Goal: Information Seeking & Learning: Learn about a topic

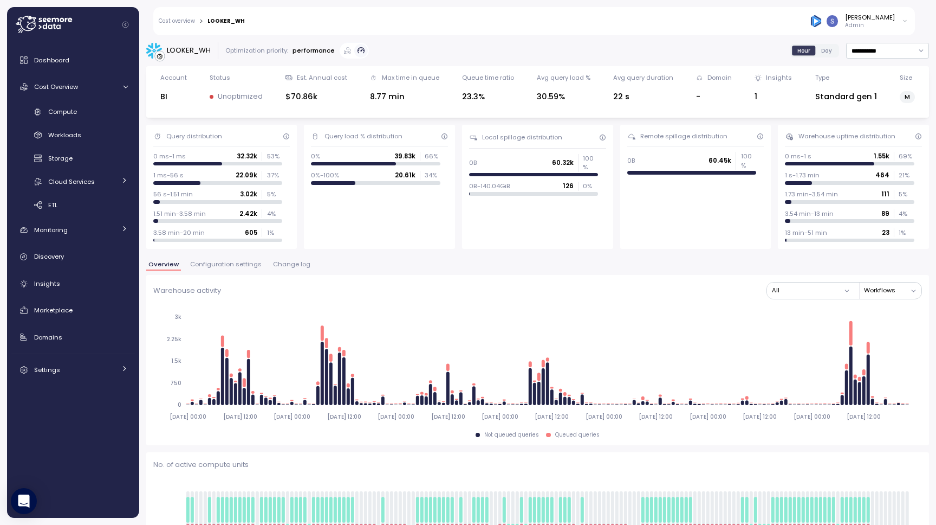
scroll to position [53, 0]
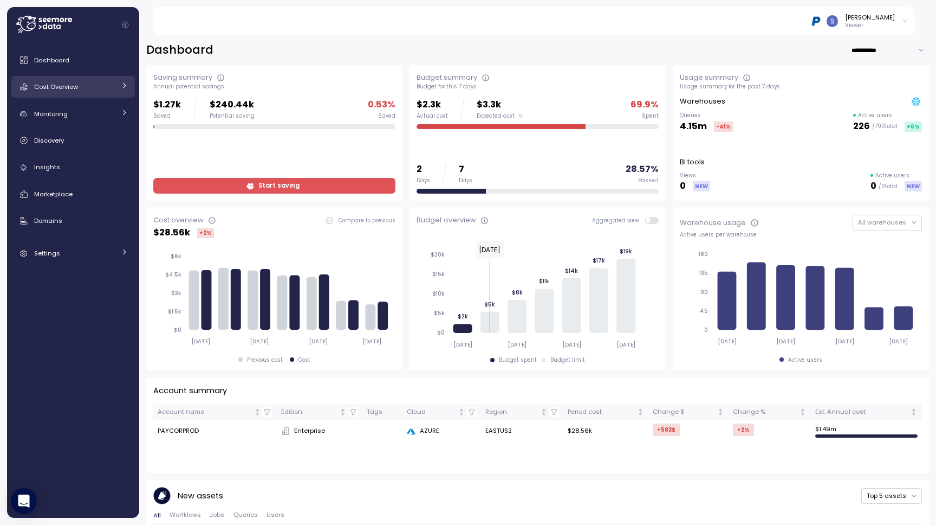
click at [117, 76] on link "Cost Overview" at bounding box center [73, 87] width 124 height 22
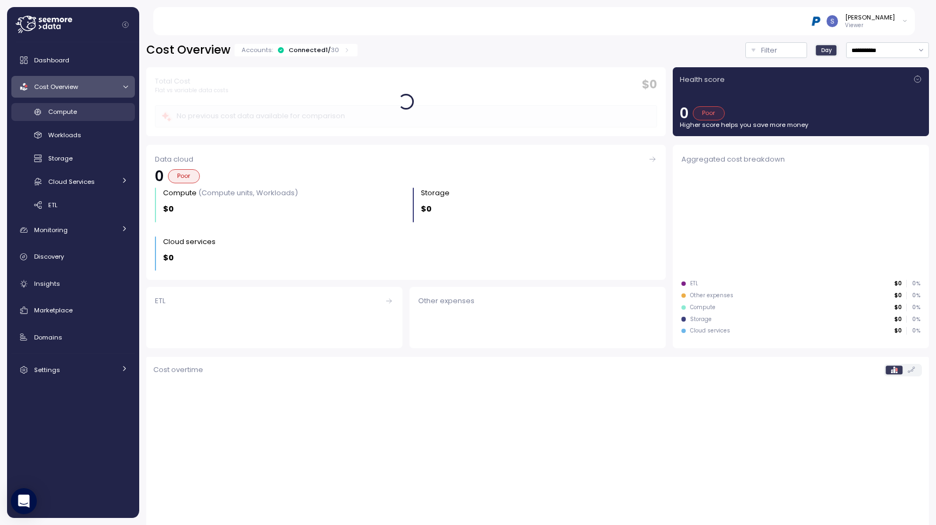
click at [79, 112] on div "Compute" at bounding box center [88, 111] width 80 height 11
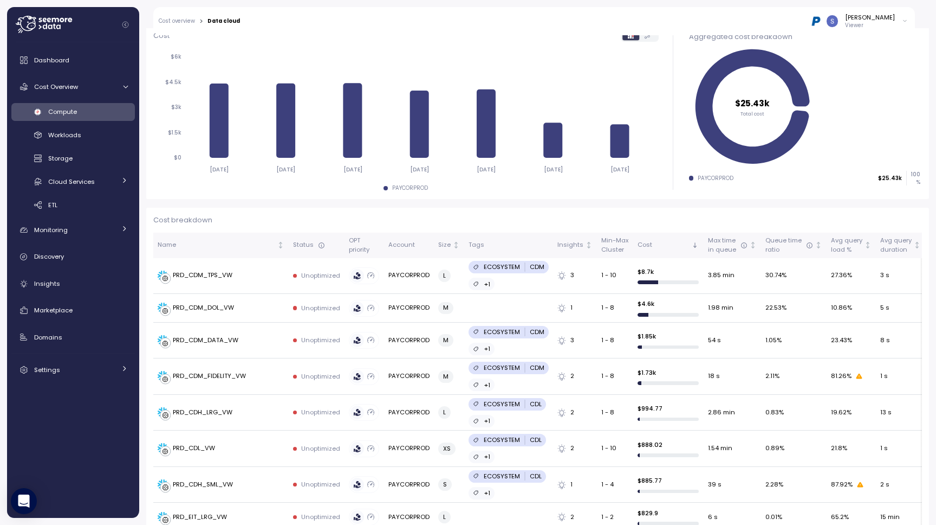
scroll to position [200, 0]
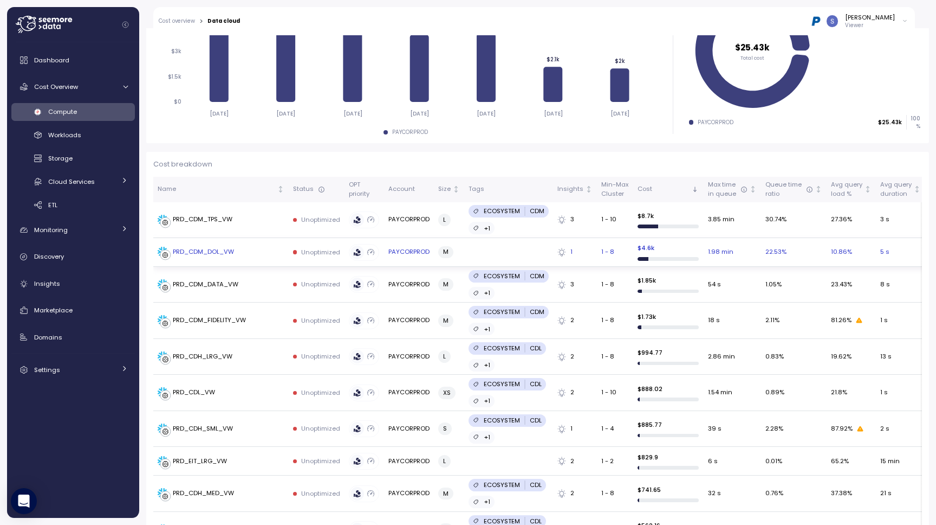
click at [212, 244] on td "PRD_CDM_DOL_VW" at bounding box center [220, 252] width 135 height 29
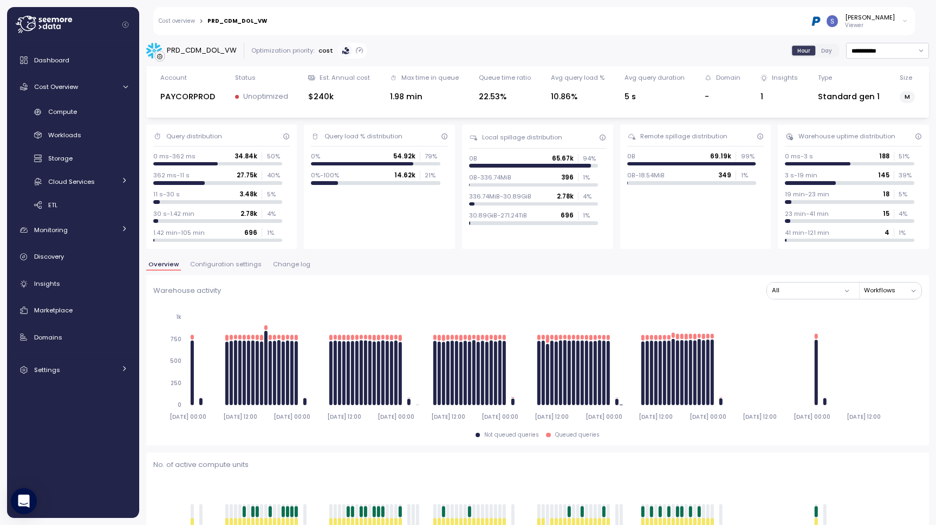
click at [297, 265] on span "Change log" at bounding box center [291, 264] width 37 height 6
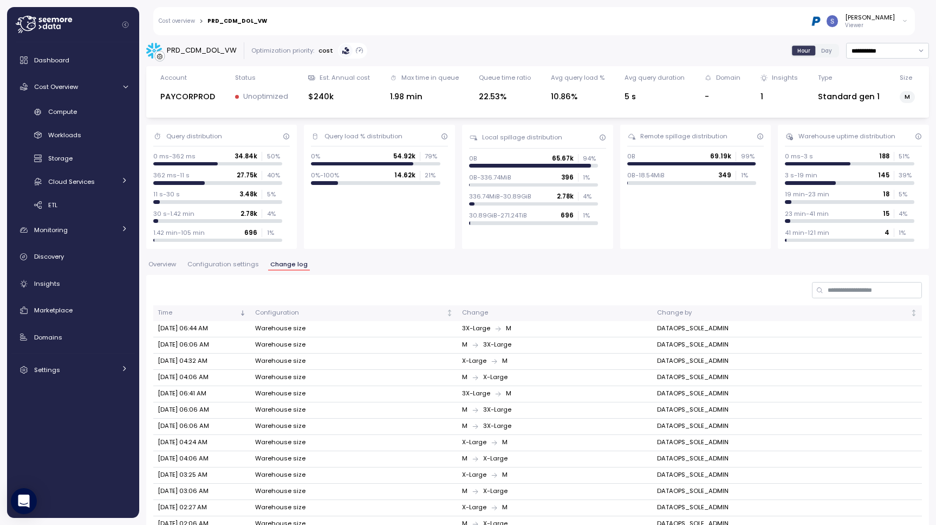
click at [211, 49] on div "PRD_CDM_DOL_VW" at bounding box center [202, 50] width 70 height 11
copy div "PRD_CDM_DOL_VW"
click at [161, 262] on span "Overview" at bounding box center [162, 264] width 28 height 6
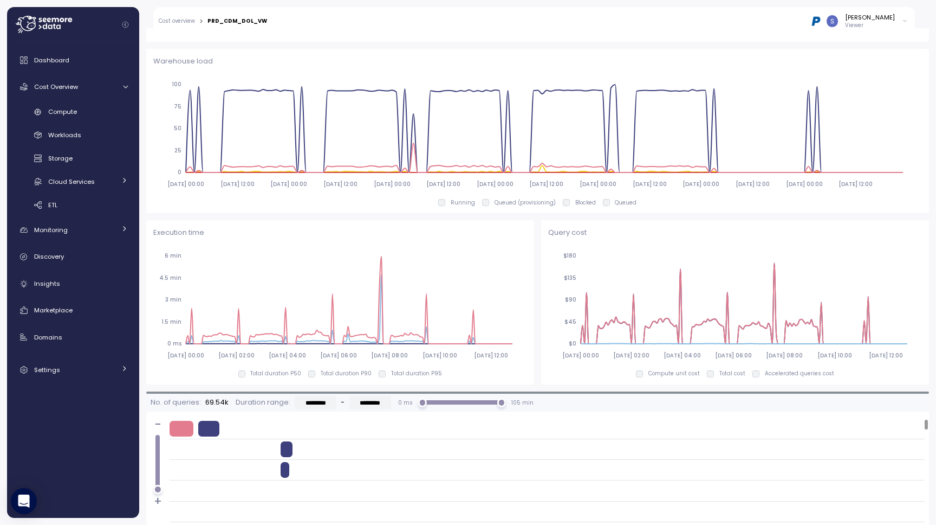
scroll to position [576, 0]
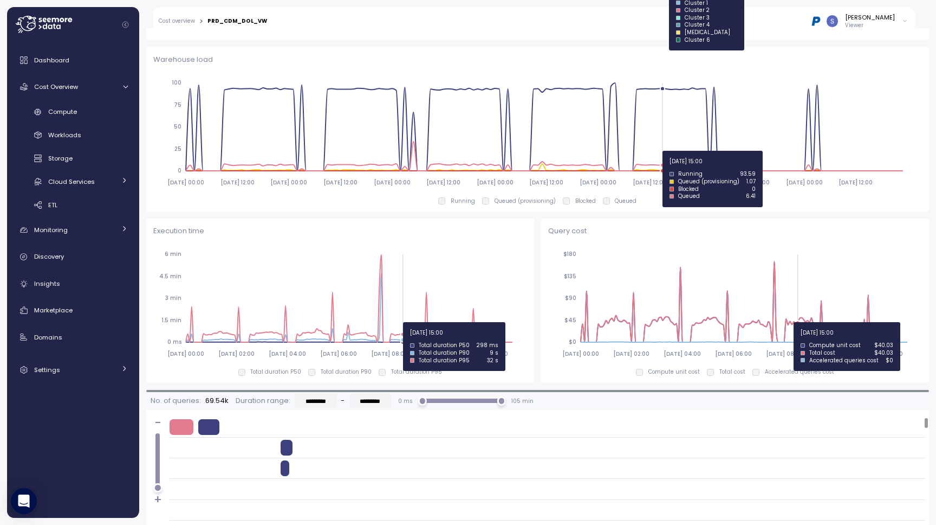
click at [402, 322] on icon "2025-08-25 00:00 2025-08-26 02:00 2025-08-27 04:00 2025-08-28 06:00 2025-08-29 …" at bounding box center [338, 303] width 370 height 120
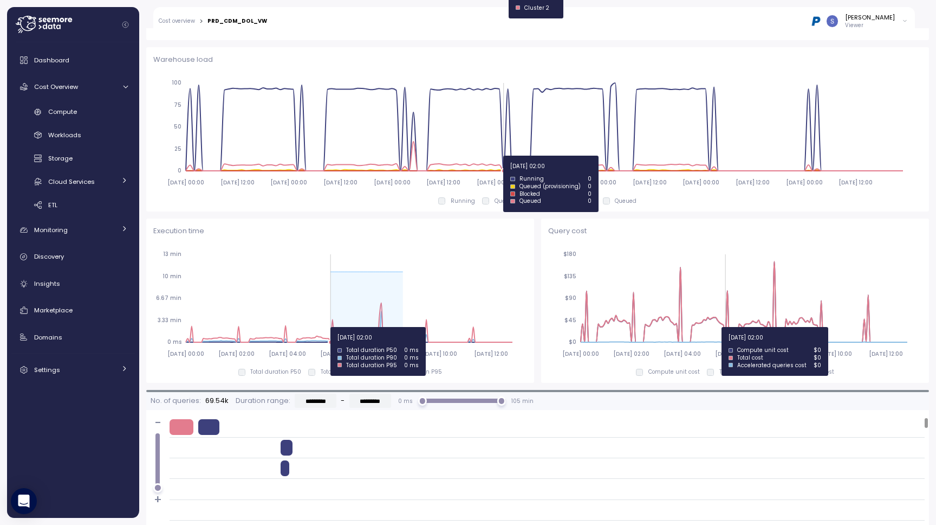
click at [300, 328] on icon "2025-08-25 00:00 2025-08-26 02:00 2025-08-27 04:00 2025-08-28 06:00 2025-08-29 …" at bounding box center [338, 303] width 370 height 120
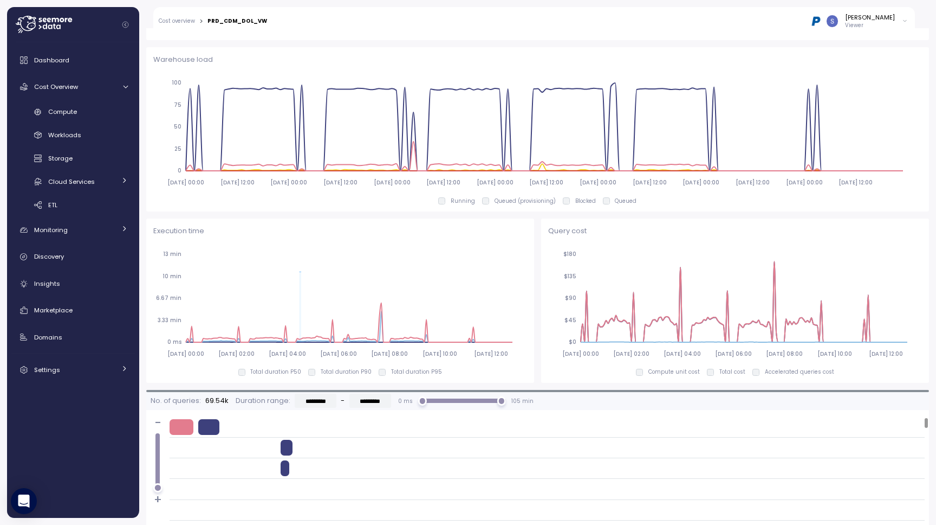
click at [330, 186] on icon "2025-08-25 00:00 2025-08-25 12:00 2025-08-26 00:00 2025-08-26 12:00 2025-08-27 …" at bounding box center [533, 132] width 761 height 120
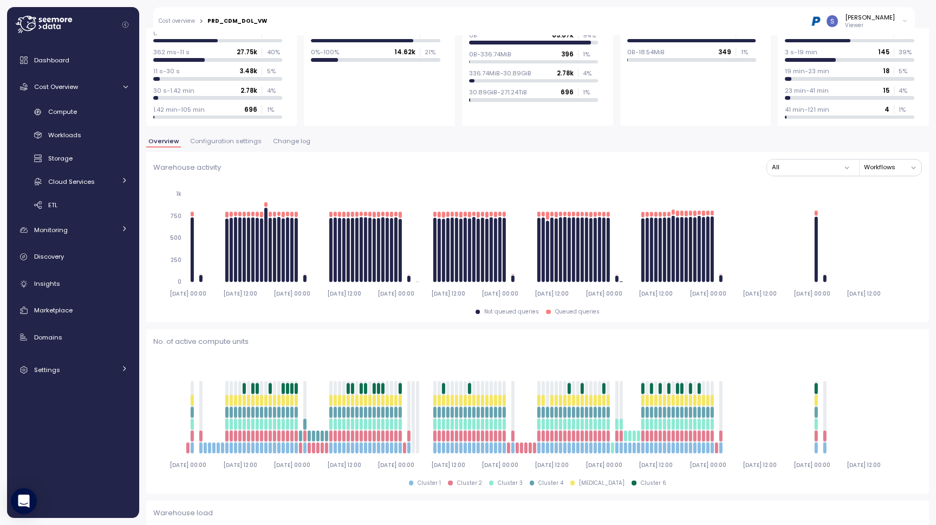
scroll to position [0, 0]
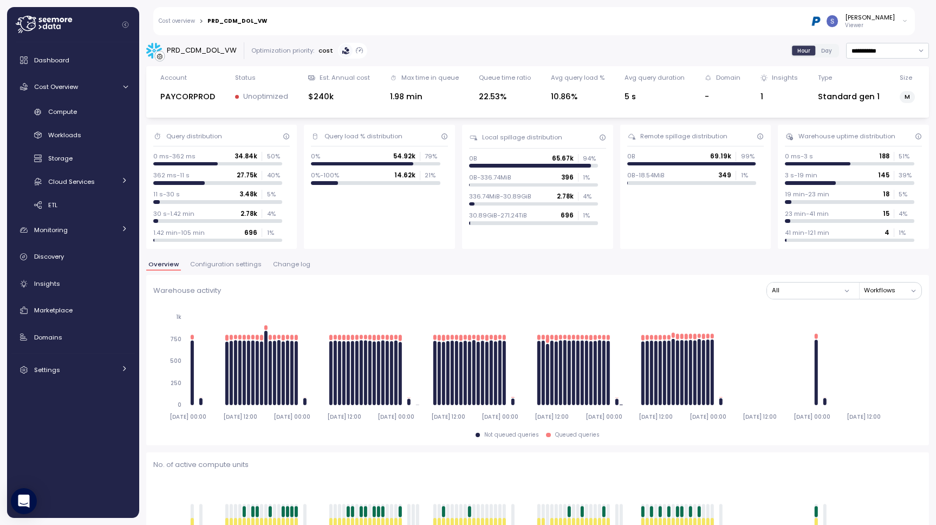
click at [277, 266] on span "Change log" at bounding box center [291, 264] width 37 height 6
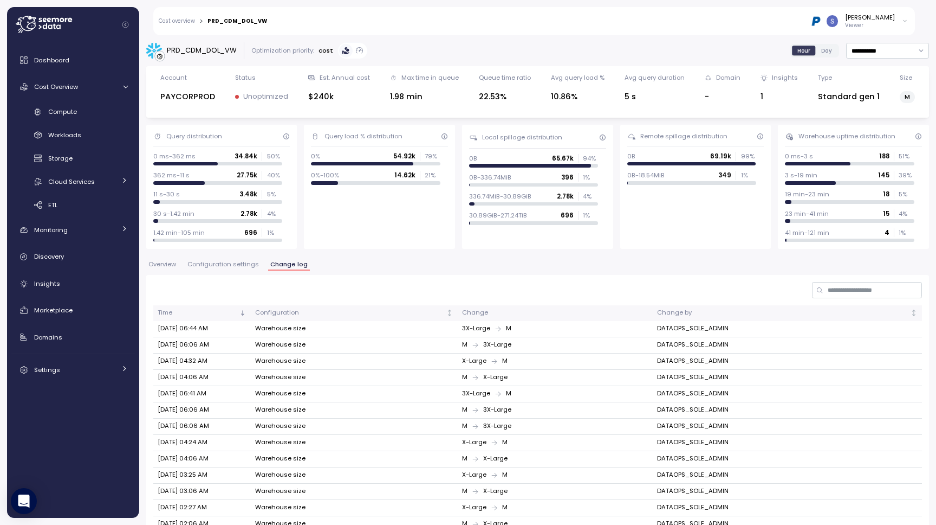
click at [217, 50] on div "PRD_CDM_DOL_VW" at bounding box center [202, 50] width 70 height 11
copy div "PRD_CDM_DOL_VW"
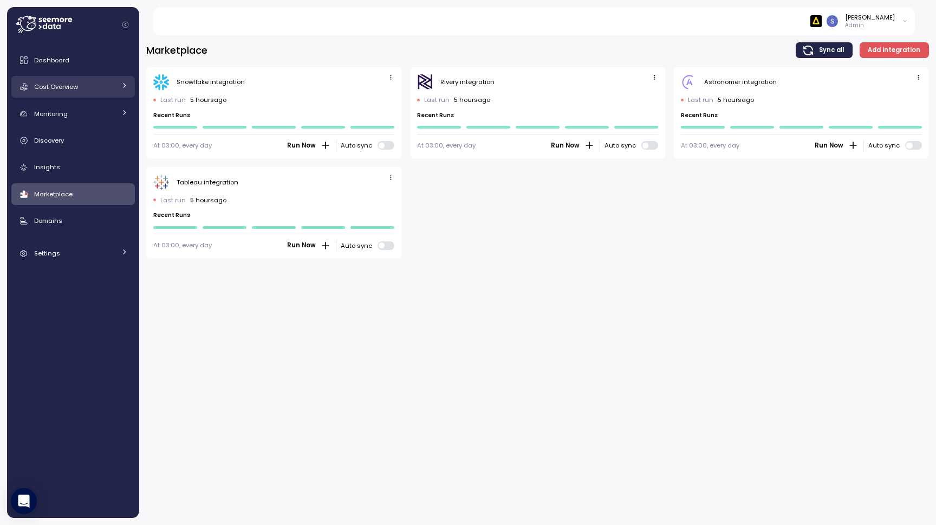
click at [87, 80] on link "Cost Overview" at bounding box center [73, 87] width 124 height 22
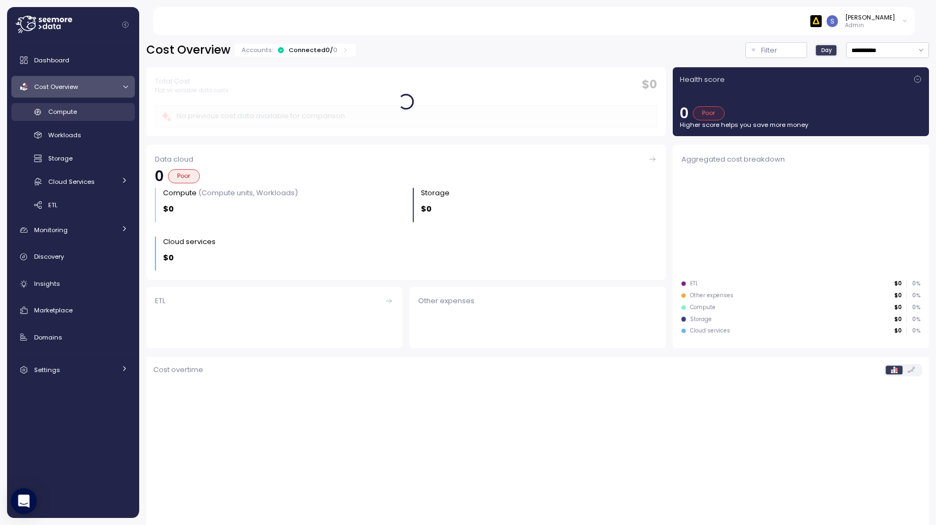
click at [82, 108] on div "Compute" at bounding box center [88, 111] width 80 height 11
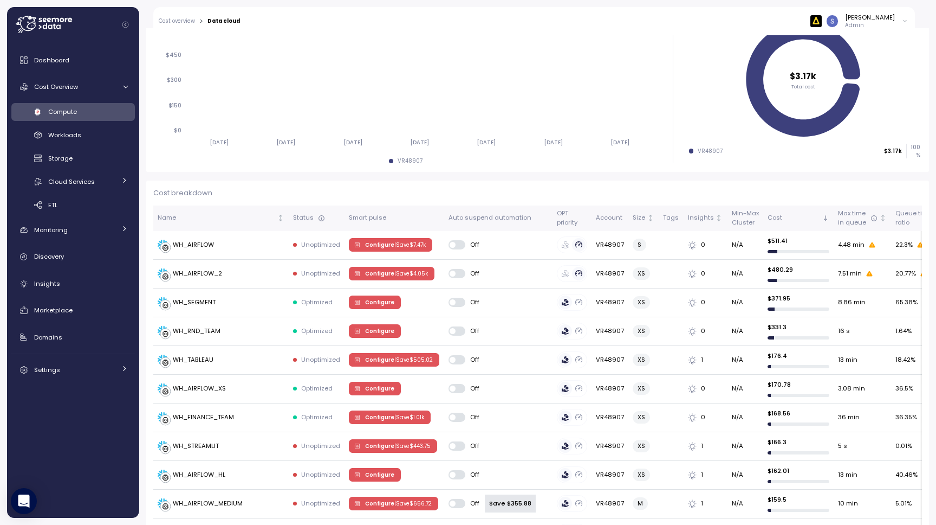
scroll to position [226, 0]
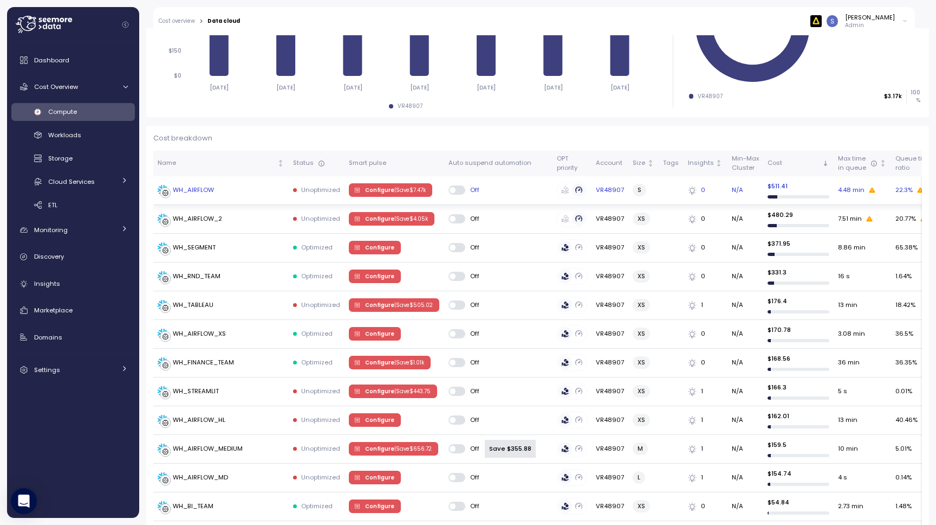
click at [386, 191] on span "Configure | Save $ 7.47k" at bounding box center [395, 190] width 61 height 12
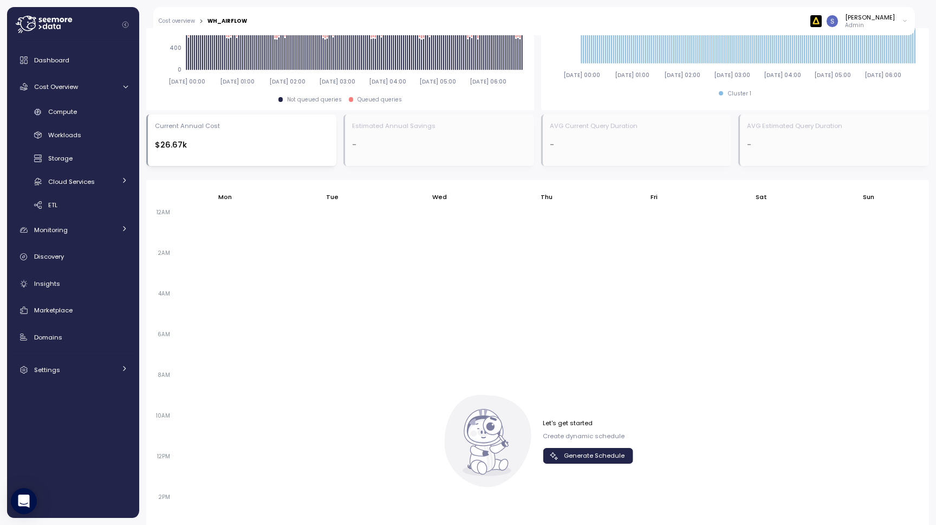
scroll to position [716, 0]
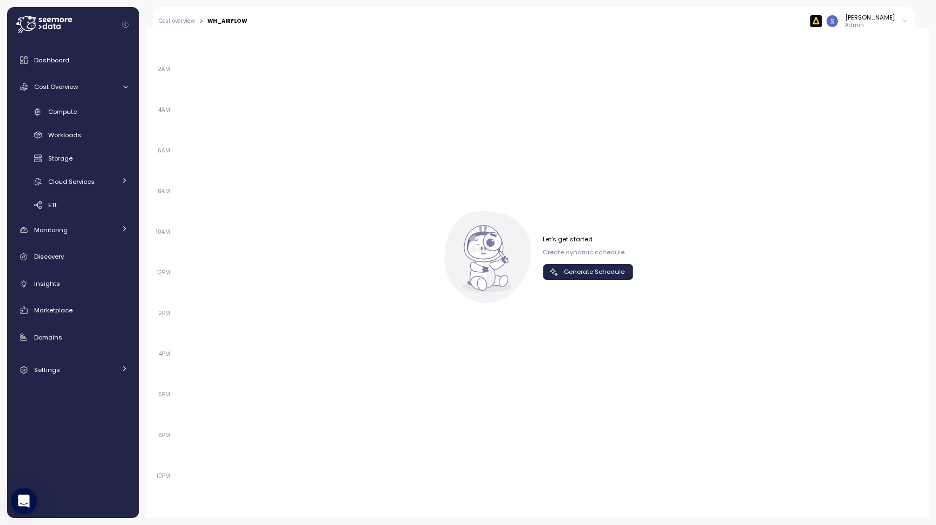
click at [591, 268] on span "Generate Schedule" at bounding box center [594, 271] width 61 height 15
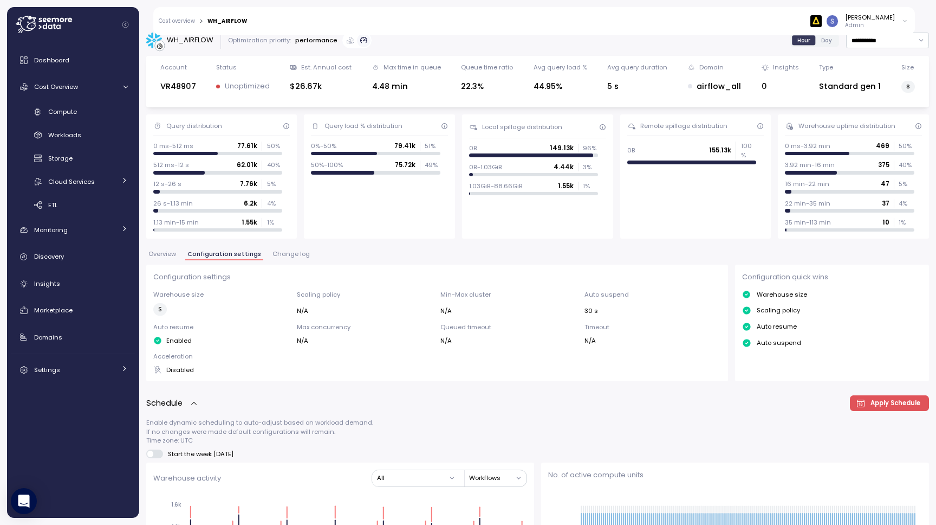
scroll to position [0, 0]
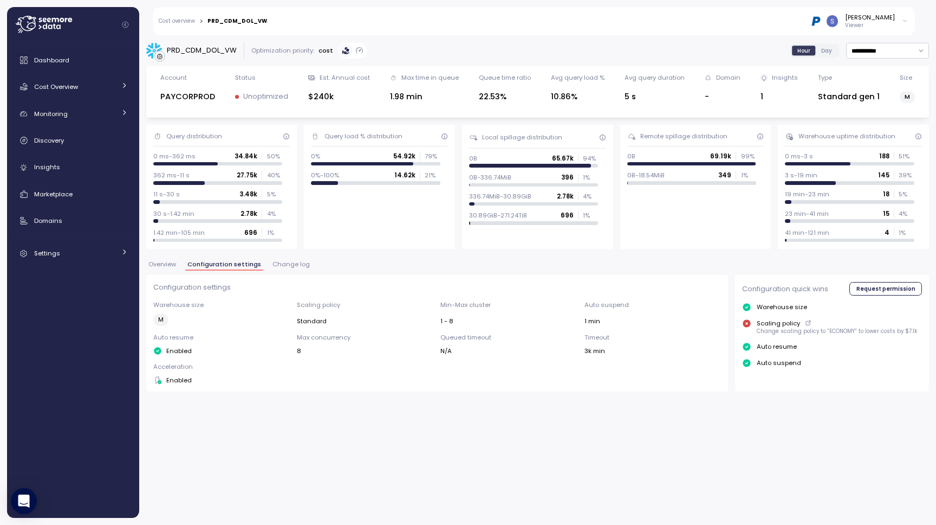
click at [175, 265] on span "Overview" at bounding box center [162, 264] width 28 height 6
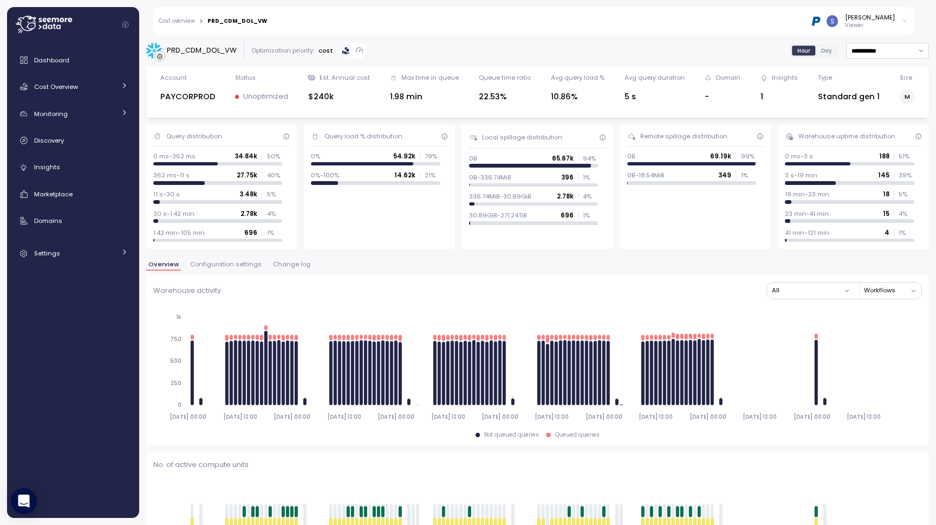
click at [242, 263] on span "Configuration settings" at bounding box center [226, 264] width 72 height 6
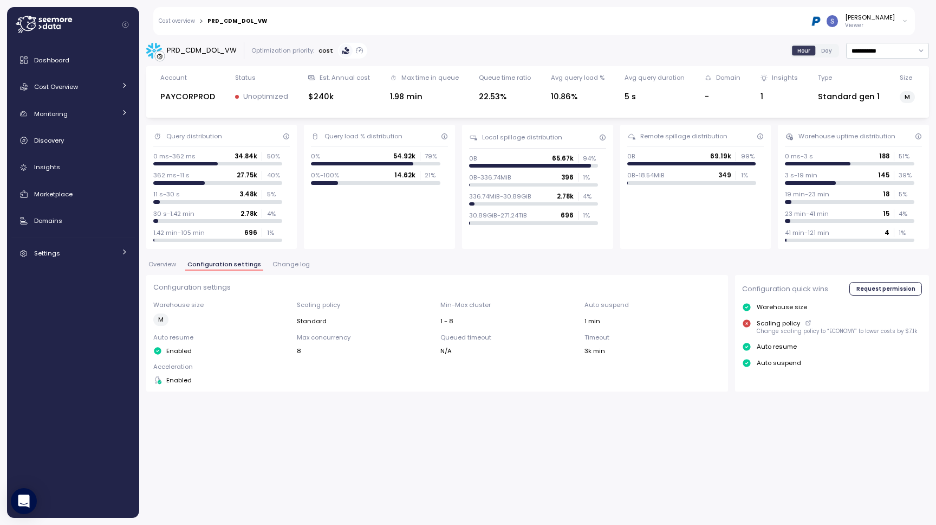
click at [161, 266] on span "Overview" at bounding box center [162, 264] width 28 height 6
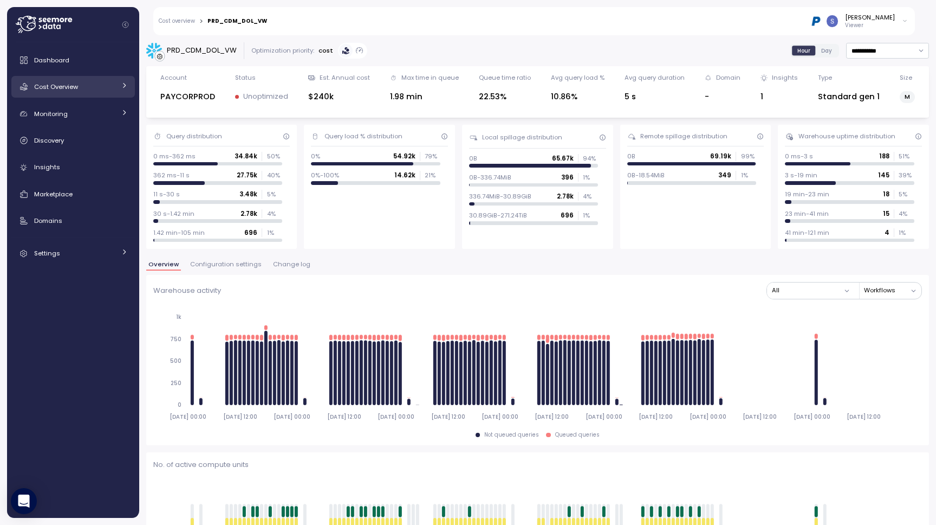
click at [100, 84] on div "Cost Overview" at bounding box center [74, 86] width 81 height 11
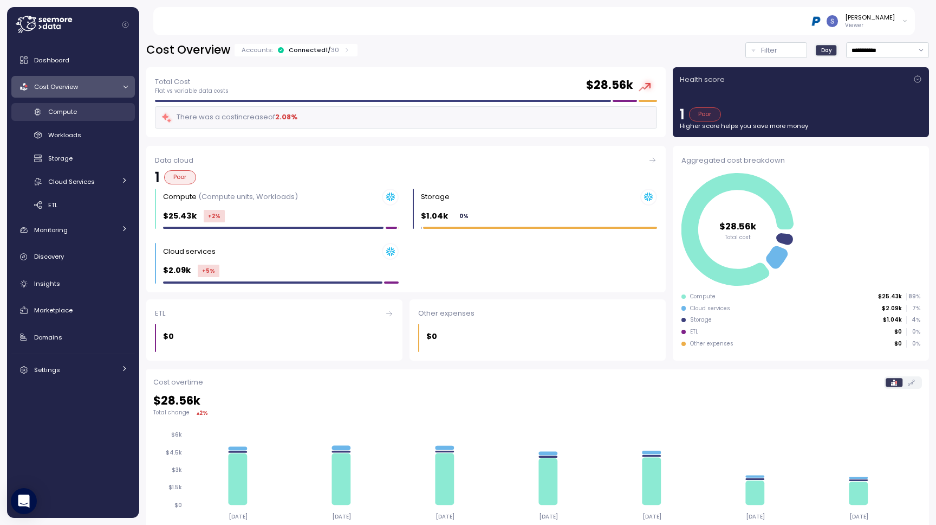
click at [89, 109] on div "Compute" at bounding box center [88, 111] width 80 height 11
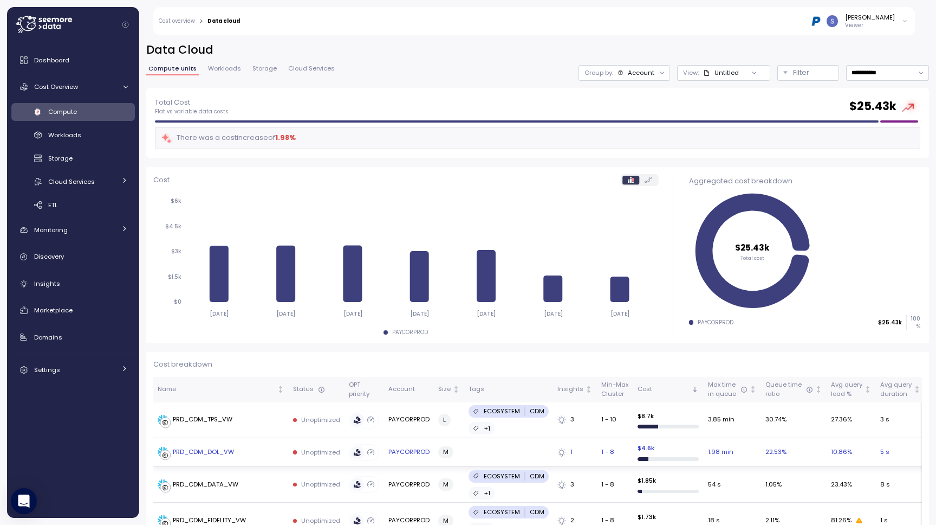
click at [200, 456] on div "PRD_CDM_DOL_VW" at bounding box center [196, 452] width 76 height 11
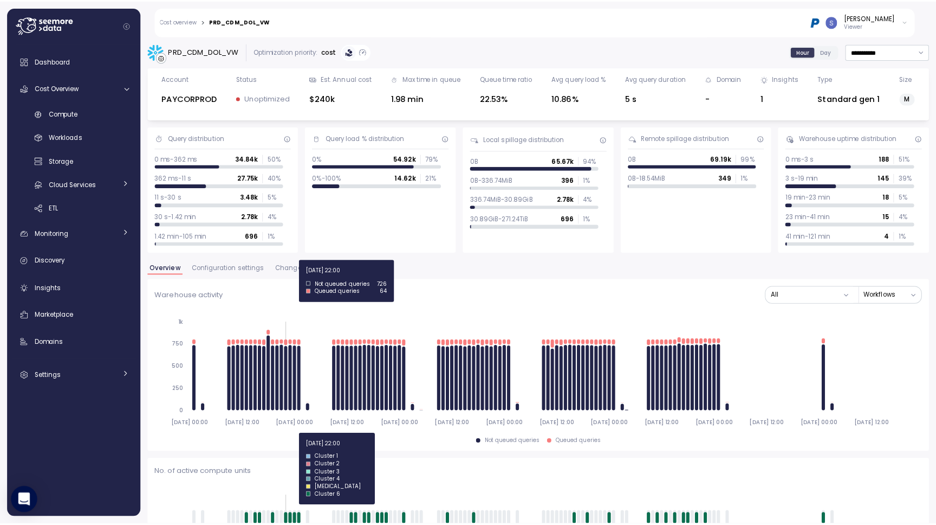
scroll to position [69, 0]
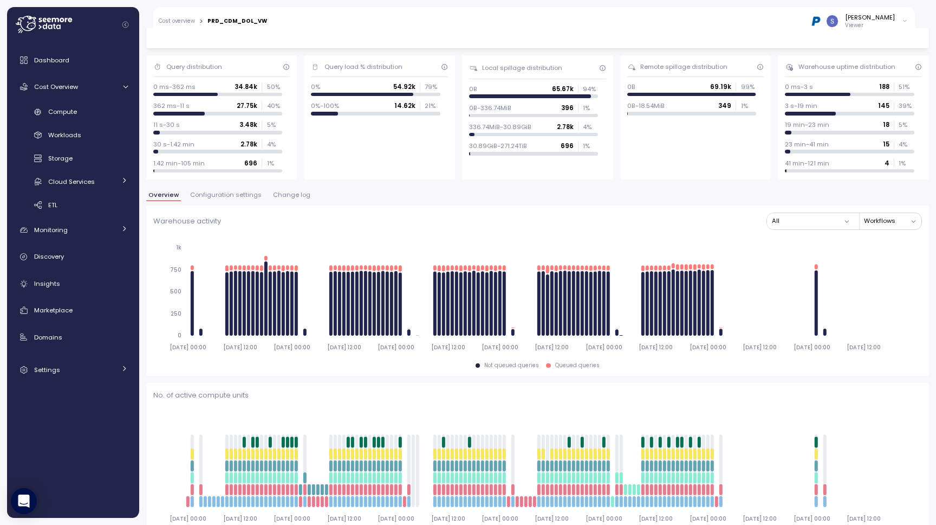
click at [225, 196] on span "Configuration settings" at bounding box center [226, 195] width 72 height 6
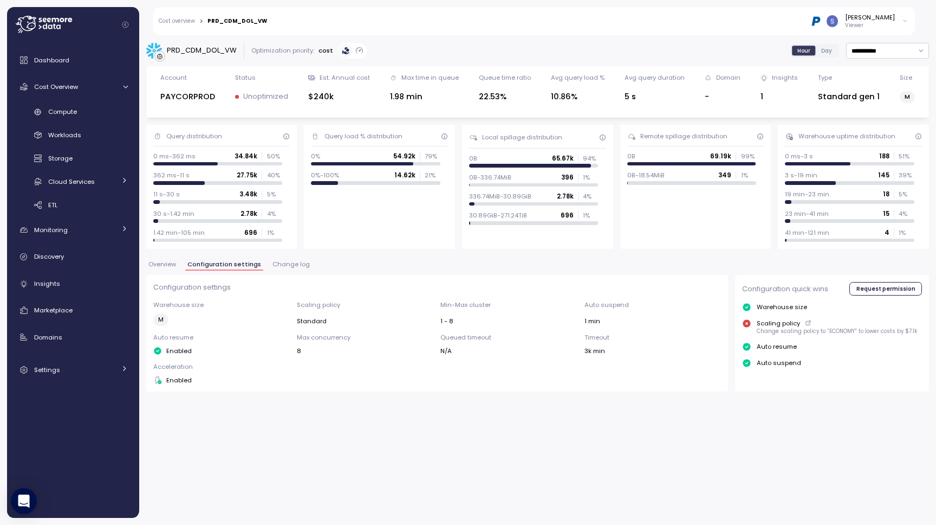
click at [170, 263] on span "Overview" at bounding box center [162, 264] width 28 height 6
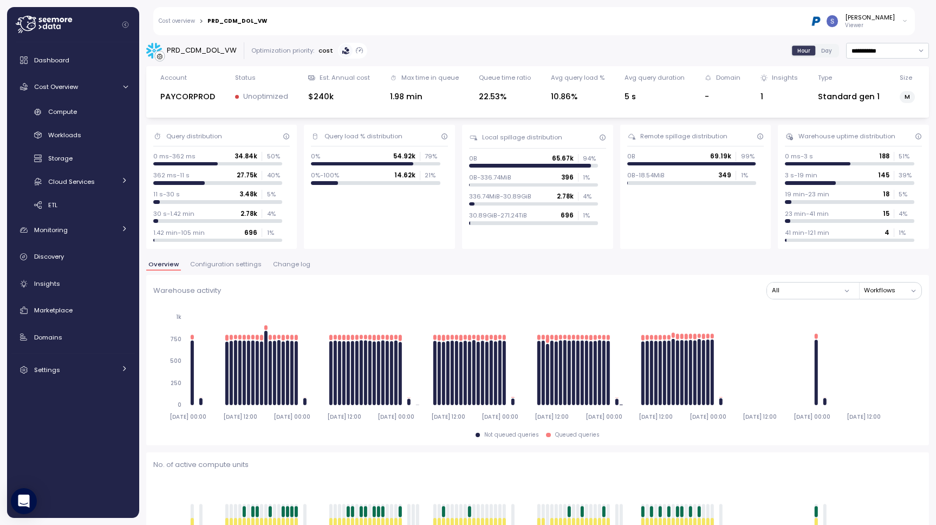
click at [235, 264] on span "Configuration settings" at bounding box center [226, 264] width 72 height 6
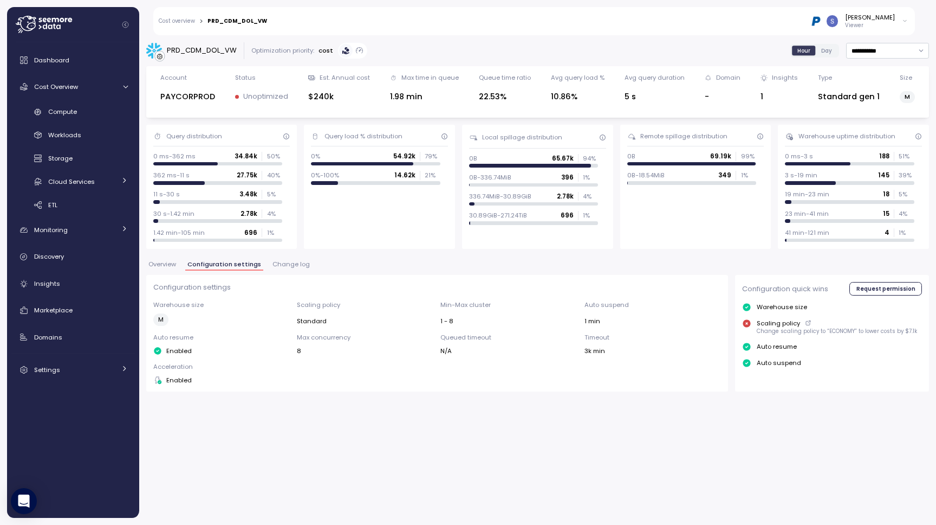
click at [292, 267] on span "Change log" at bounding box center [291, 264] width 37 height 6
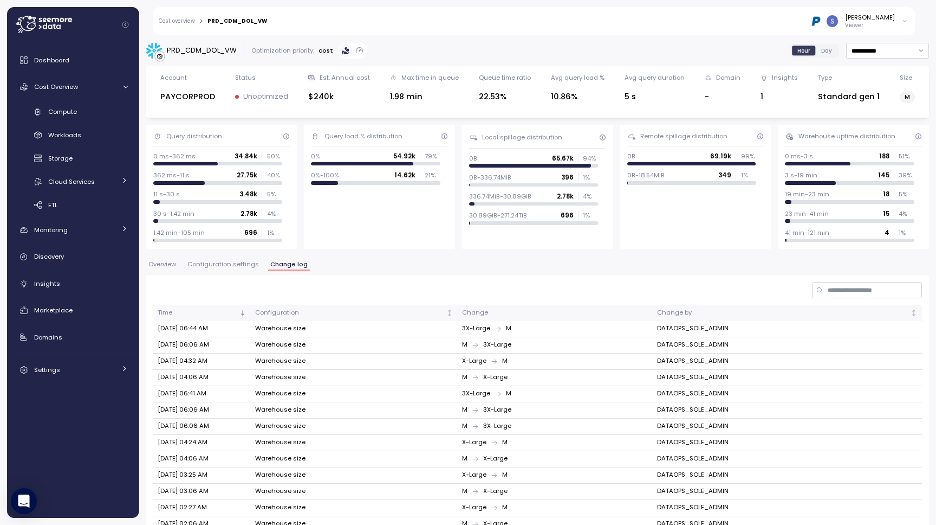
click at [230, 262] on span "Configuration settings" at bounding box center [224, 264] width 72 height 6
